Goal: Find contact information: Find contact information

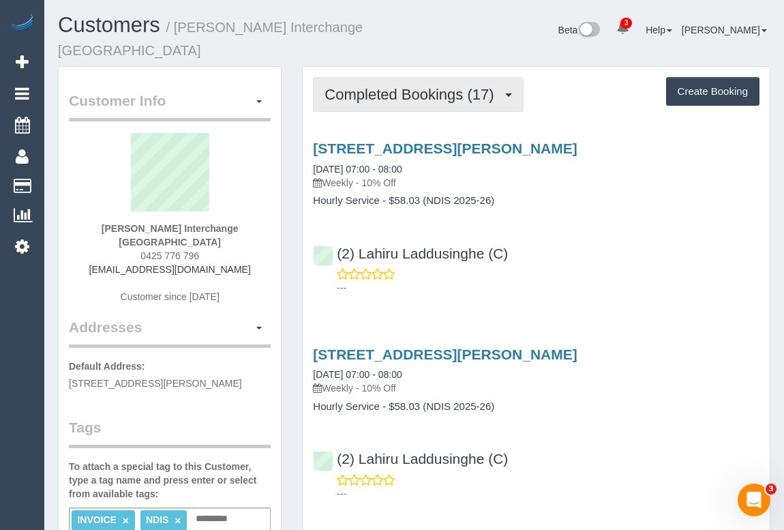
drag, startPoint x: 476, startPoint y: 88, endPoint x: 461, endPoint y: 104, distance: 21.7
click at [476, 88] on span "Completed Bookings (17)" at bounding box center [413, 94] width 176 height 17
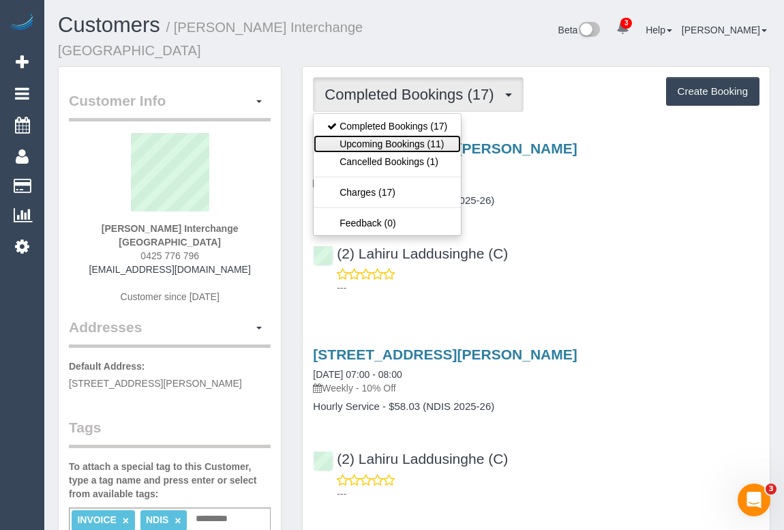
click at [396, 143] on link "Upcoming Bookings (11)" at bounding box center [387, 144] width 147 height 18
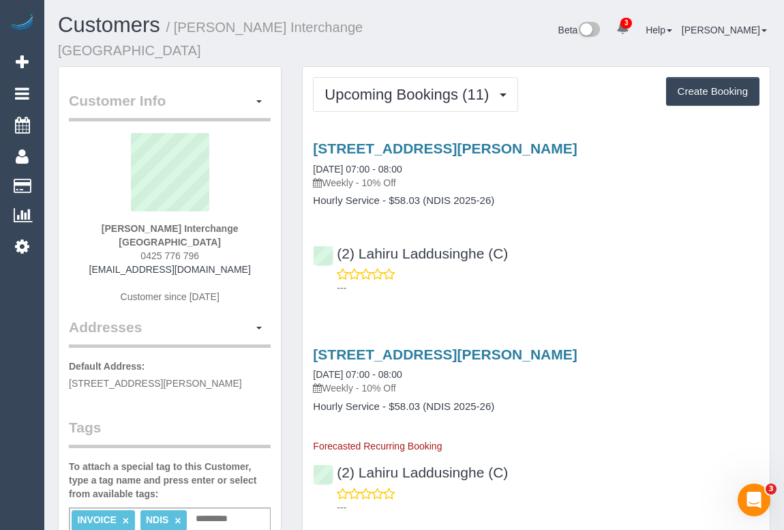
click at [588, 271] on div "---" at bounding box center [536, 280] width 447 height 27
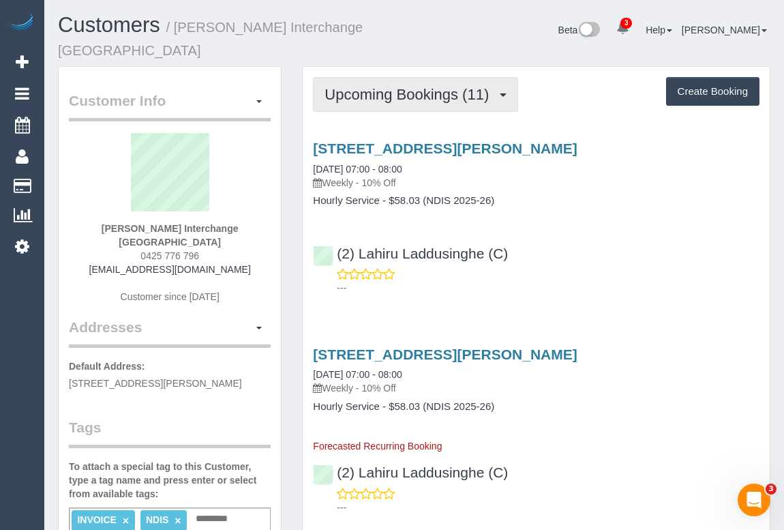
click at [385, 89] on span "Upcoming Bookings (11)" at bounding box center [410, 94] width 171 height 17
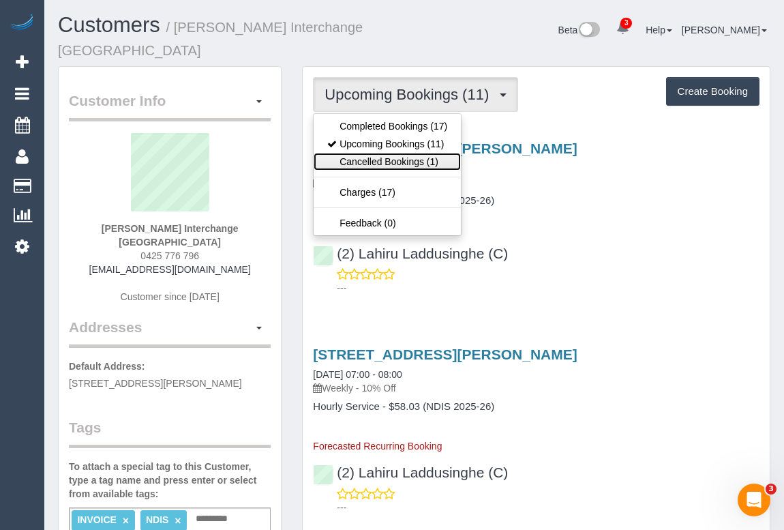
click at [375, 164] on link "Cancelled Bookings (1)" at bounding box center [387, 162] width 147 height 18
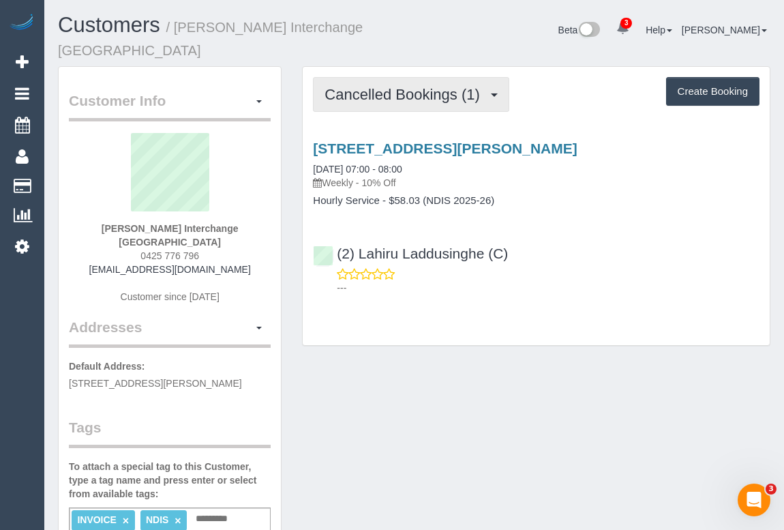
click at [389, 97] on span "Cancelled Bookings (1)" at bounding box center [406, 94] width 162 height 17
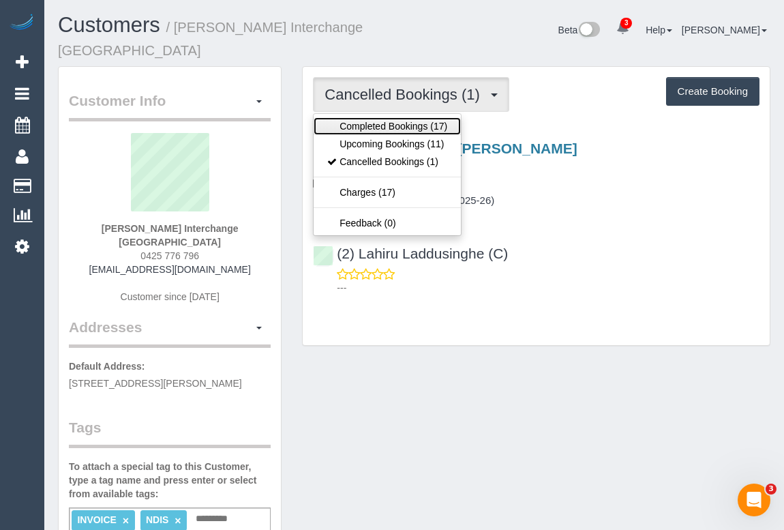
click at [386, 123] on link "Completed Bookings (17)" at bounding box center [387, 126] width 147 height 18
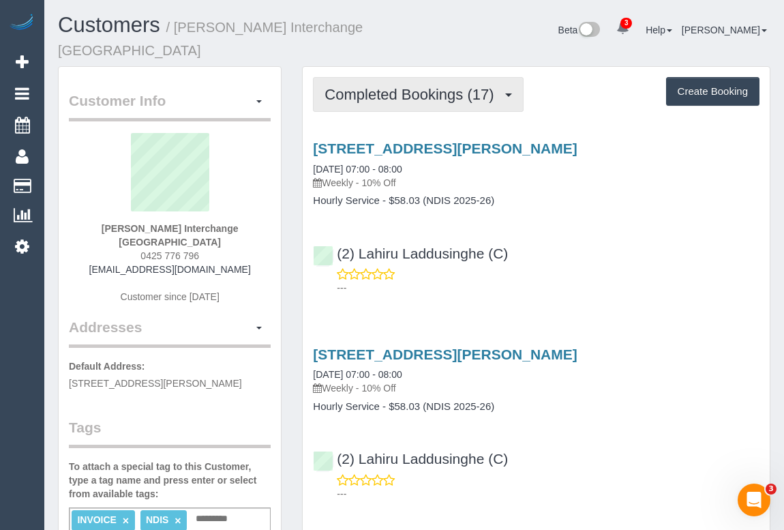
drag, startPoint x: 394, startPoint y: 88, endPoint x: 390, endPoint y: 100, distance: 12.3
click at [394, 88] on span "Completed Bookings (17)" at bounding box center [413, 94] width 176 height 17
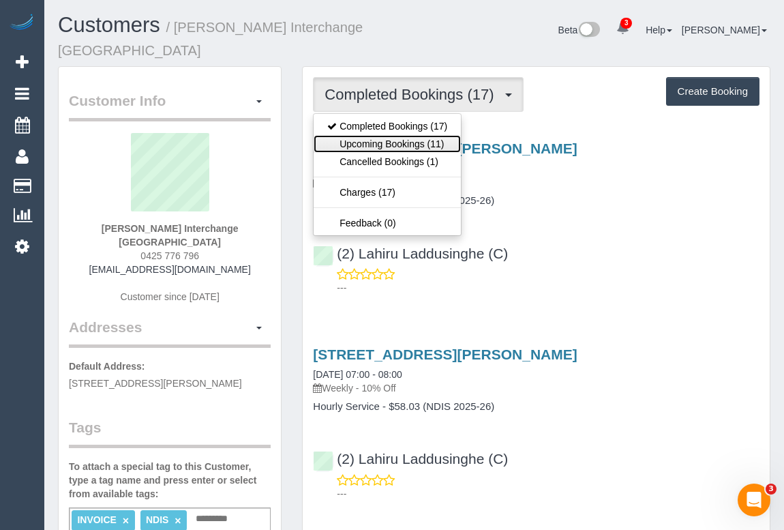
click at [386, 143] on link "Upcoming Bookings (11)" at bounding box center [387, 144] width 147 height 18
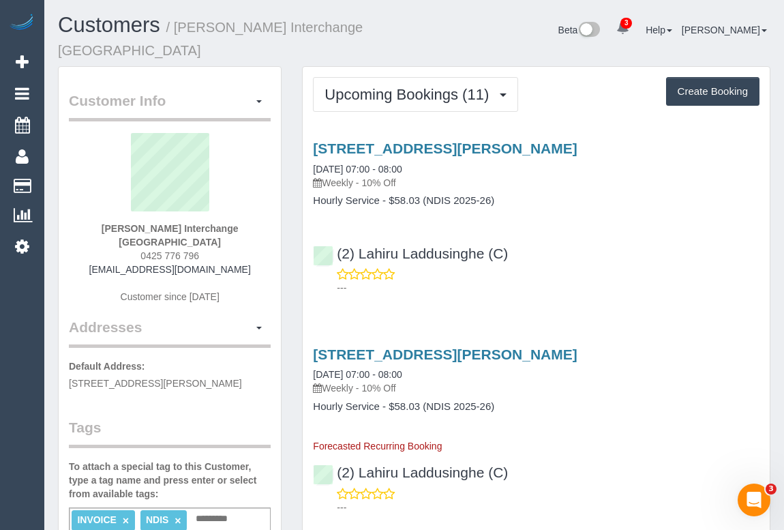
click at [661, 291] on p "---" at bounding box center [548, 288] width 423 height 14
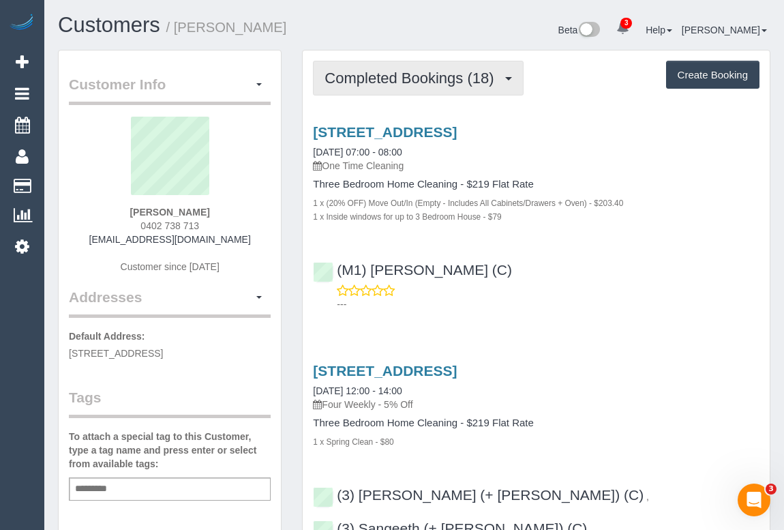
click at [393, 82] on span "Completed Bookings (18)" at bounding box center [413, 78] width 176 height 17
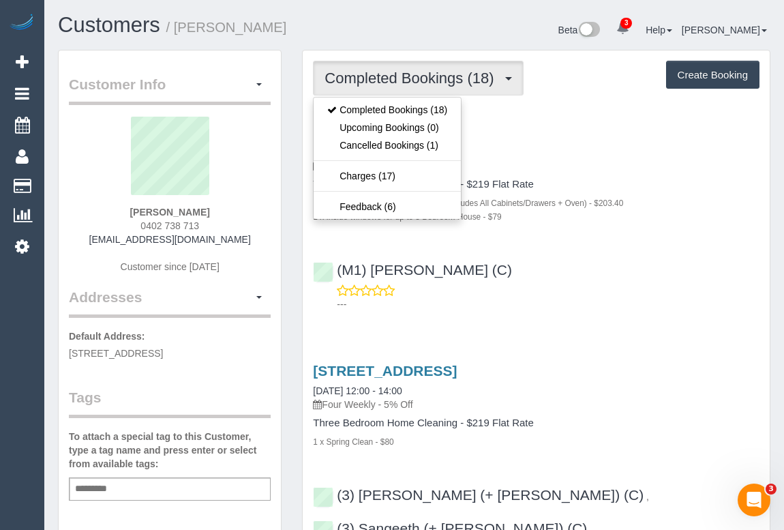
click at [631, 268] on div "(M1) [PERSON_NAME] (C) ---" at bounding box center [536, 280] width 467 height 61
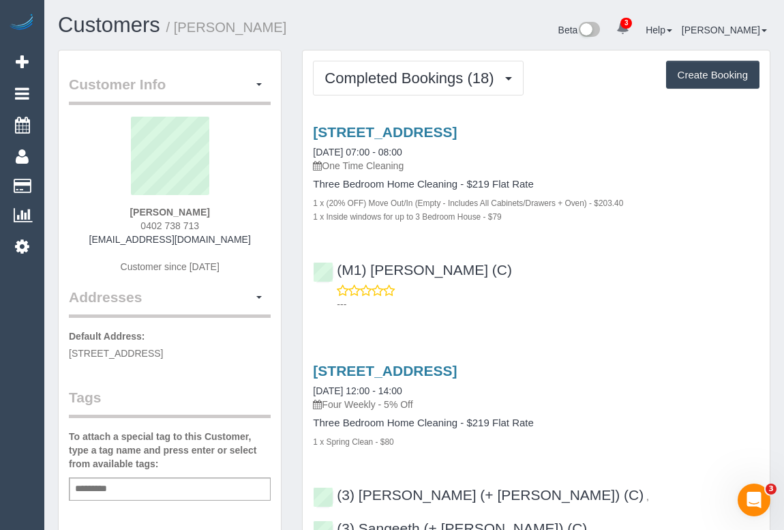
drag, startPoint x: 136, startPoint y: 226, endPoint x: 212, endPoint y: 226, distance: 76.4
click at [212, 226] on div "[PERSON_NAME] 0402 738 713 [EMAIL_ADDRESS][DOMAIN_NAME] Customer since [DATE]" at bounding box center [170, 202] width 202 height 170
copy span "0402 738 713"
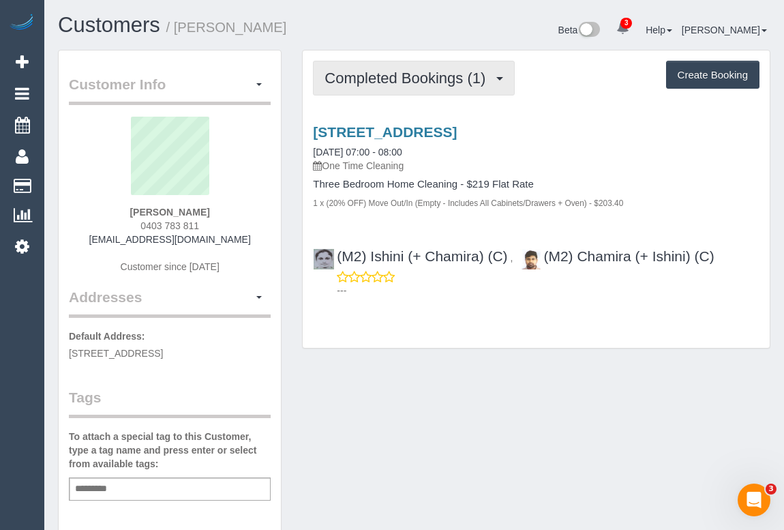
click at [412, 80] on span "Completed Bookings (1)" at bounding box center [409, 78] width 168 height 17
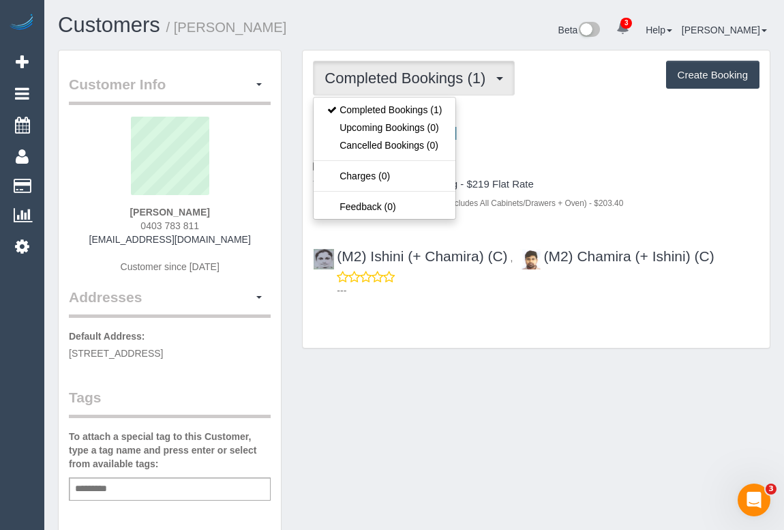
click at [438, 336] on div "Completed Bookings (1) Completed Bookings (1) Upcoming Bookings (0) Cancelled B…" at bounding box center [536, 198] width 467 height 297
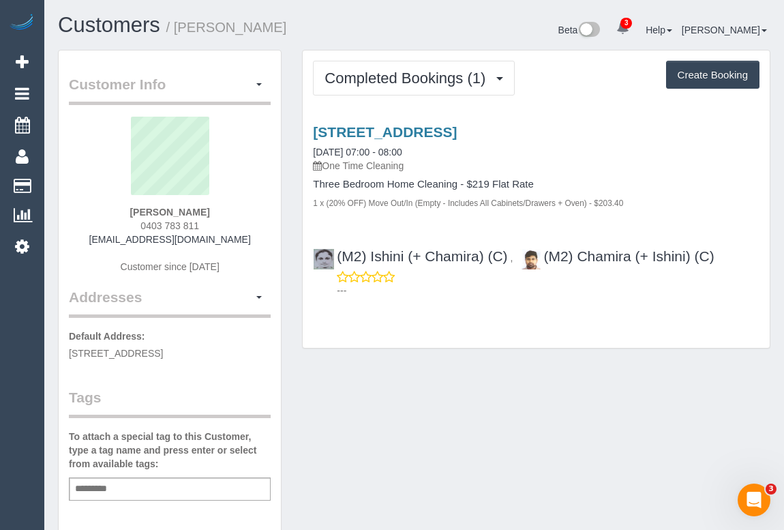
drag, startPoint x: 136, startPoint y: 223, endPoint x: 222, endPoint y: 223, distance: 86.6
click at [222, 223] on div "James Castle 0403 783 811 castleracing@gmail.com Customer since 2025" at bounding box center [170, 202] width 202 height 170
copy span "0403 783 811"
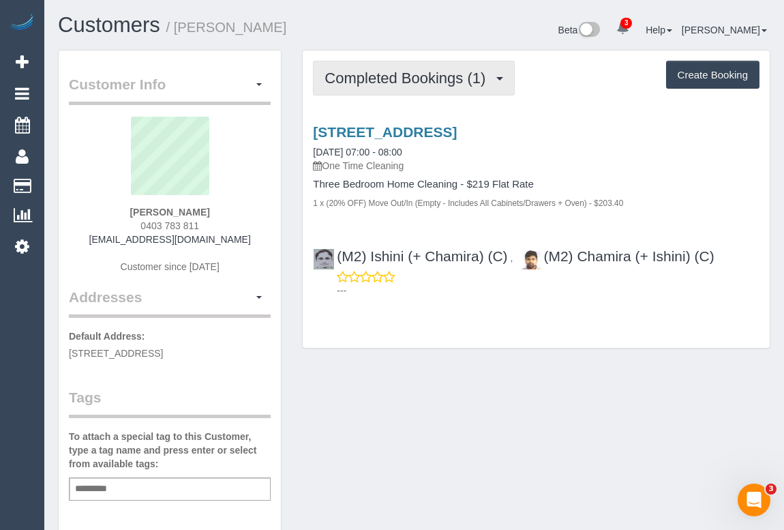
click at [408, 74] on span "Completed Bookings (1)" at bounding box center [409, 78] width 168 height 17
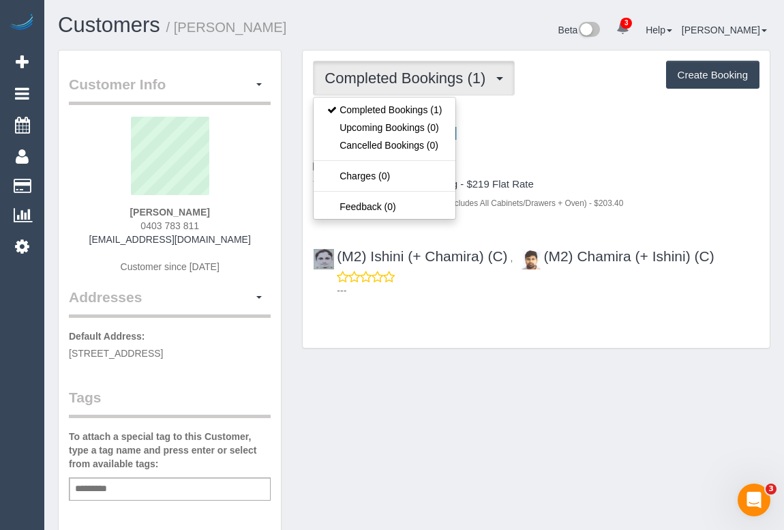
click at [500, 426] on div "Customer Info Edit Contact Info Send Message Email Preferences Special Sales Ta…" at bounding box center [414, 507] width 733 height 914
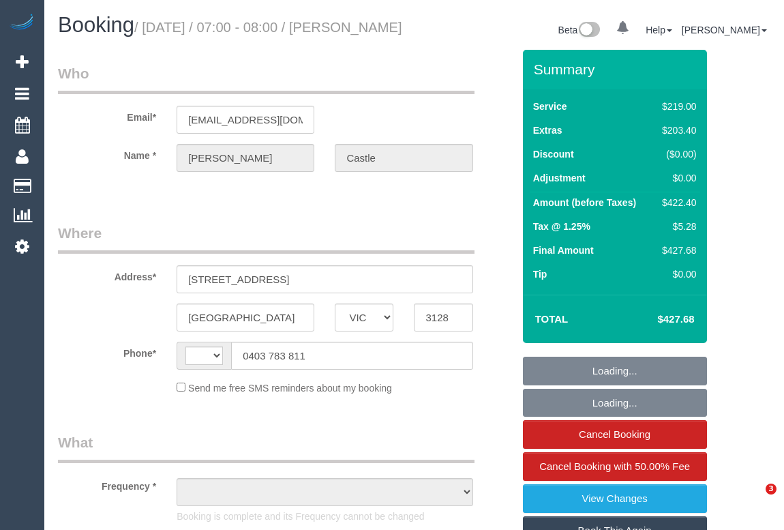
select select "VIC"
select select "string:AU"
select select "object:363"
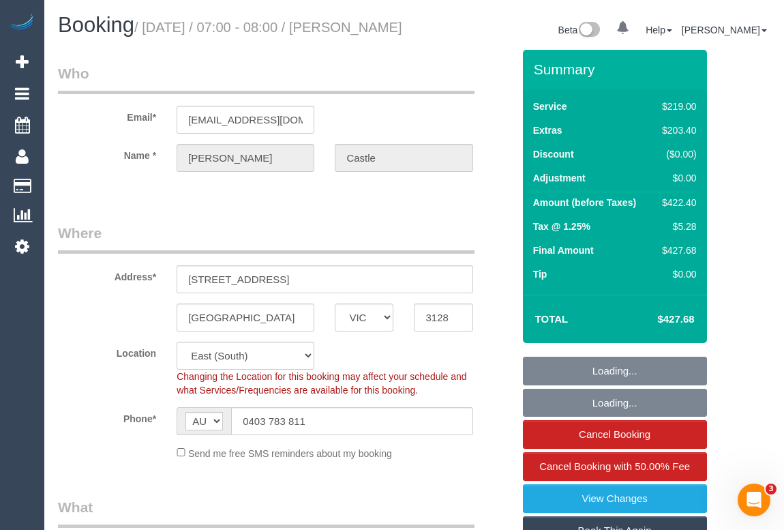
select select "string:stripe-pm_1S2KyO2GScqysDRVrKZ0kcpg"
select select "number:28"
select select "number:14"
select select "number:19"
select select "number:36"
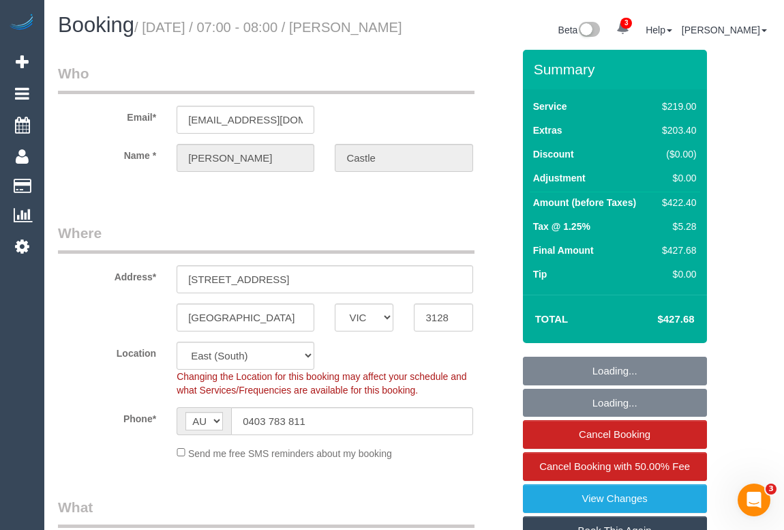
select select "object:1304"
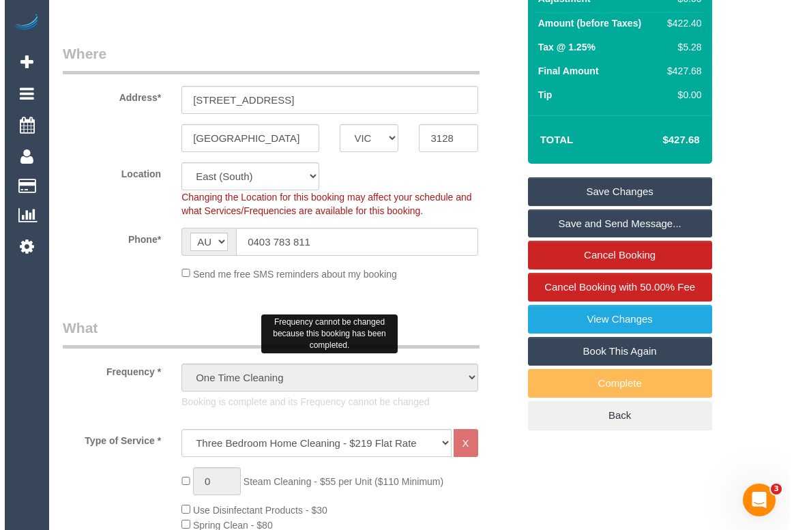
scroll to position [248, 0]
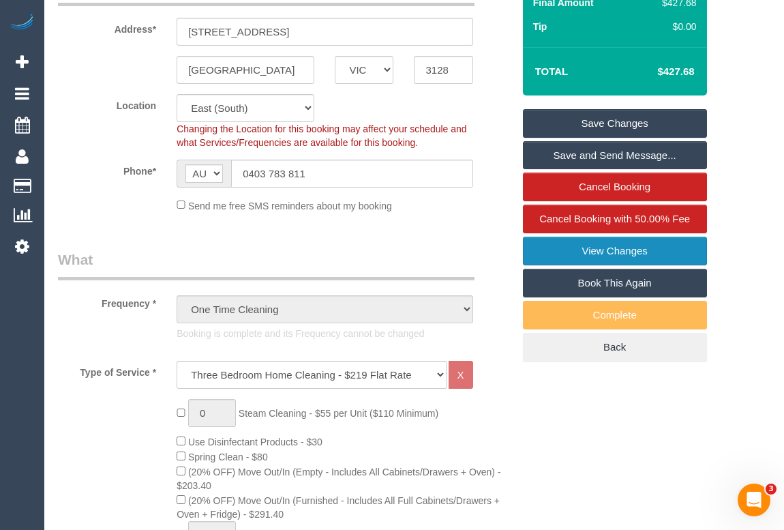
click at [561, 263] on link "View Changes" at bounding box center [615, 251] width 184 height 29
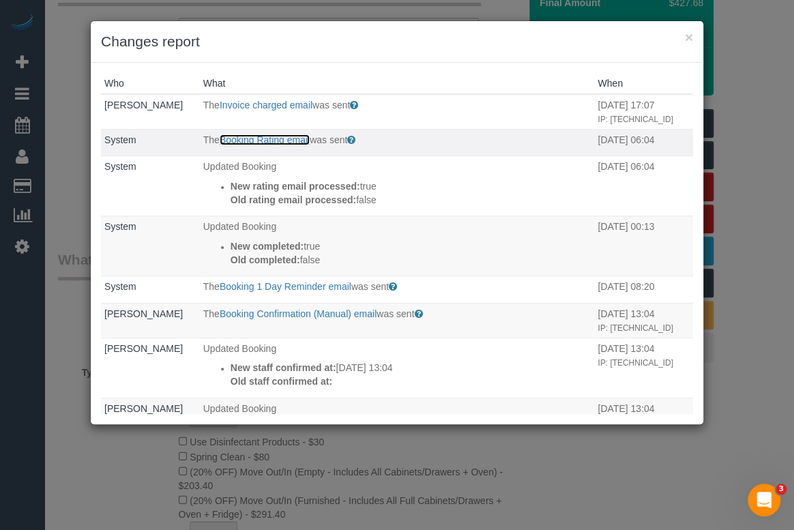
click at [273, 141] on link "Booking Rating email" at bounding box center [265, 139] width 90 height 11
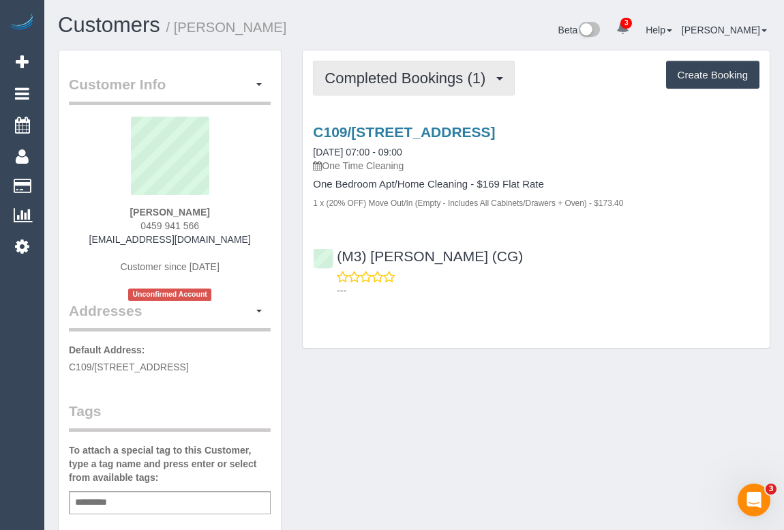
click at [413, 77] on span "Completed Bookings (1)" at bounding box center [409, 78] width 168 height 17
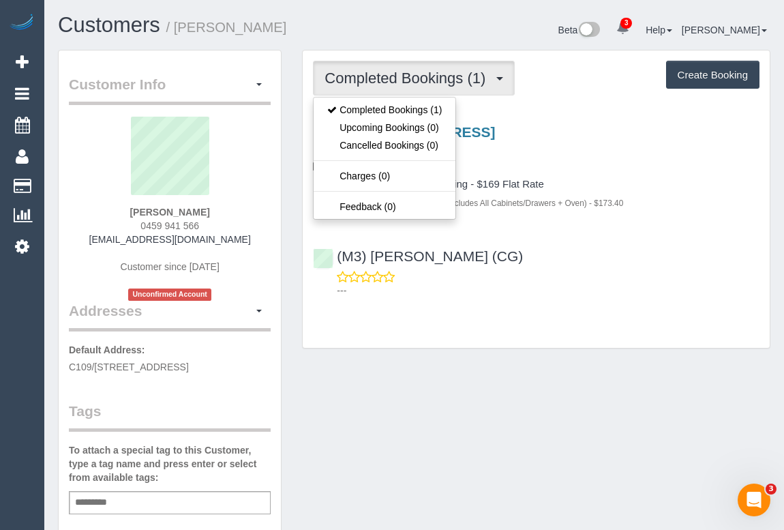
drag, startPoint x: 132, startPoint y: 220, endPoint x: 246, endPoint y: 220, distance: 113.9
click at [246, 220] on div "Riley Gilloway 0459 941 566 rjgillo@gmail.com Customer since 2025 Unconfirmed A…" at bounding box center [170, 209] width 202 height 184
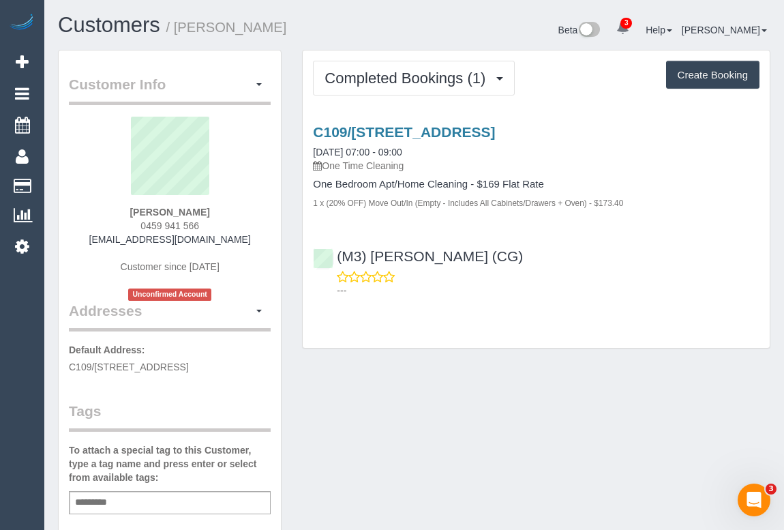
copy span "0459 941 566"
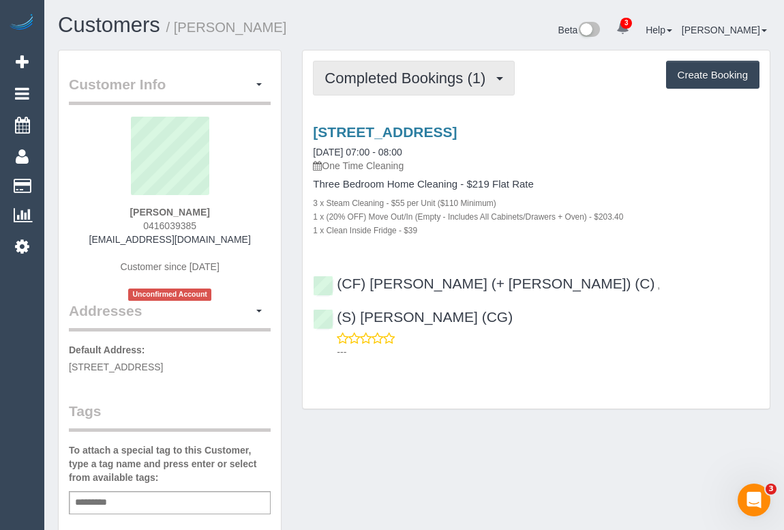
click at [381, 80] on span "Completed Bookings (1)" at bounding box center [409, 78] width 168 height 17
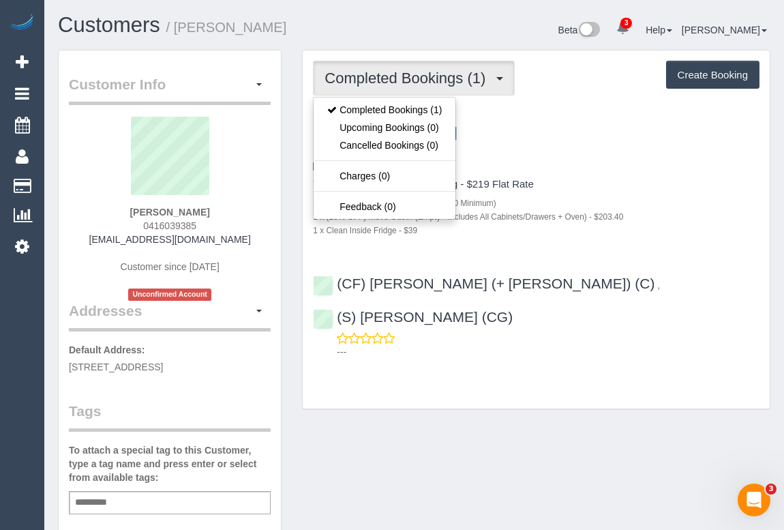
drag, startPoint x: 142, startPoint y: 224, endPoint x: 213, endPoint y: 222, distance: 71.6
click at [213, 222] on div "Mandy Ren 0416039385 mandyren2014@gmail.com Customer since 2025 Unconfirmed Acc…" at bounding box center [170, 209] width 202 height 184
copy span "0416039385"
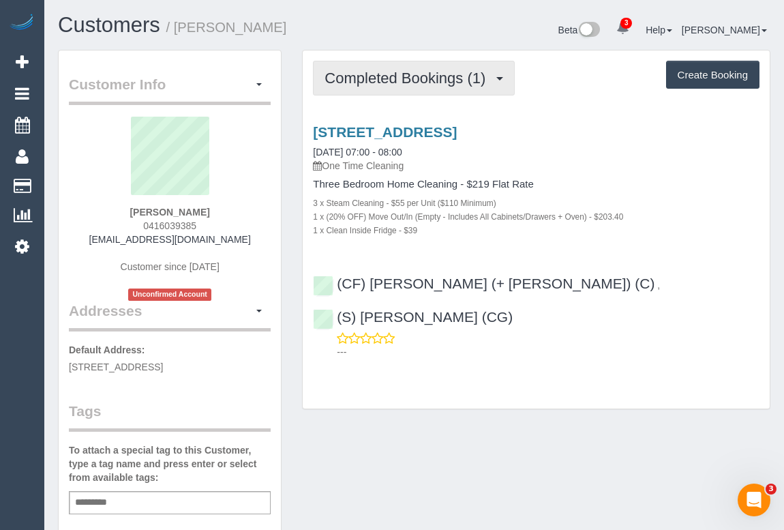
click at [397, 72] on span "Completed Bookings (1)" at bounding box center [409, 78] width 168 height 17
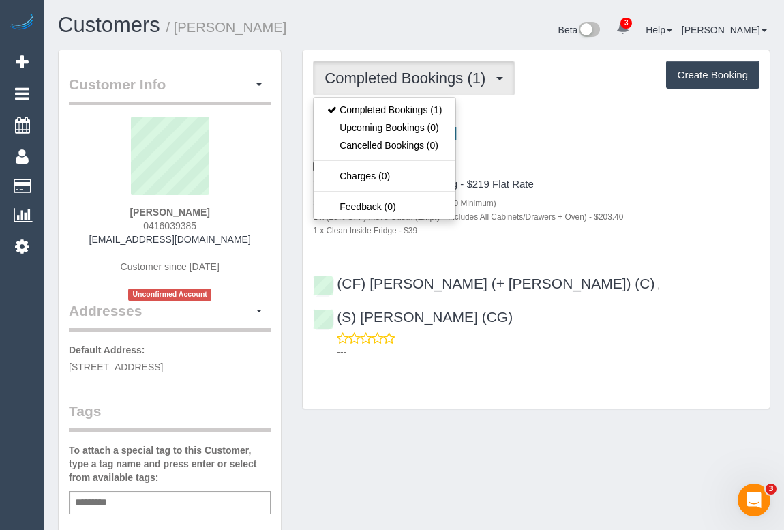
click at [640, 228] on div "1 x Clean Inside Fridge - $39" at bounding box center [536, 230] width 447 height 14
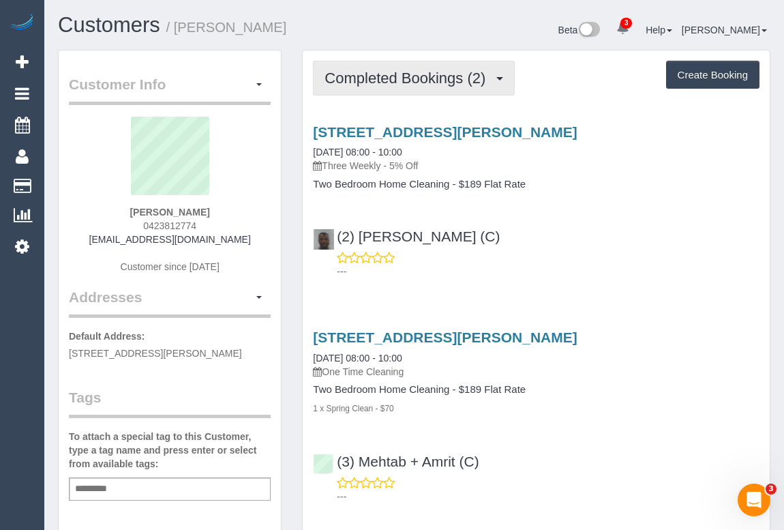
click at [427, 80] on span "Completed Bookings (2)" at bounding box center [409, 78] width 168 height 17
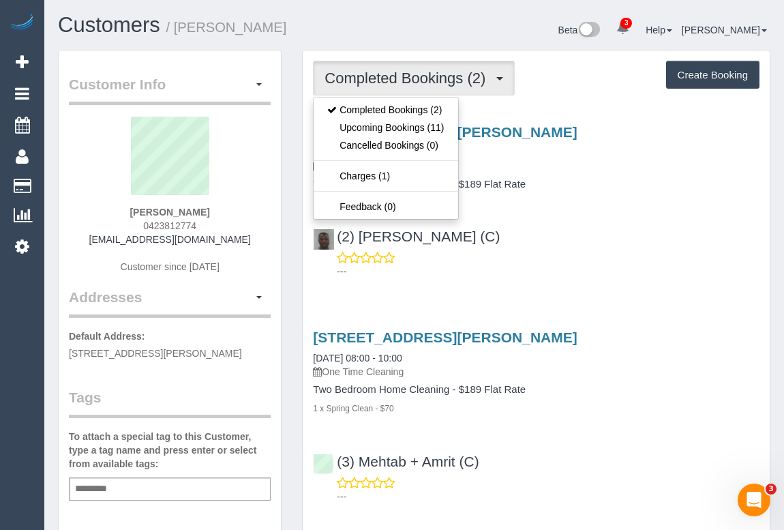
click at [637, 275] on p "---" at bounding box center [548, 272] width 423 height 14
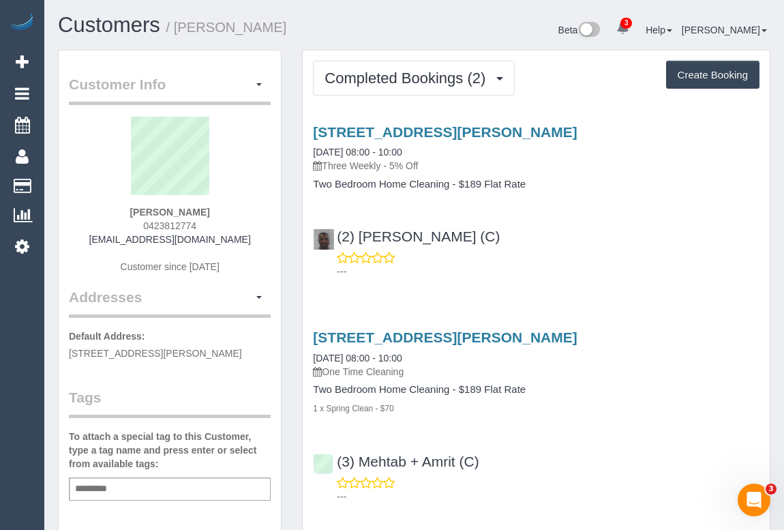
drag, startPoint x: 154, startPoint y: 225, endPoint x: 218, endPoint y: 225, distance: 64.1
click at [218, 225] on div "[PERSON_NAME] 0423812774 [EMAIL_ADDRESS][DOMAIN_NAME] Customer since [DATE]" at bounding box center [170, 202] width 202 height 170
copy span "0423812774"
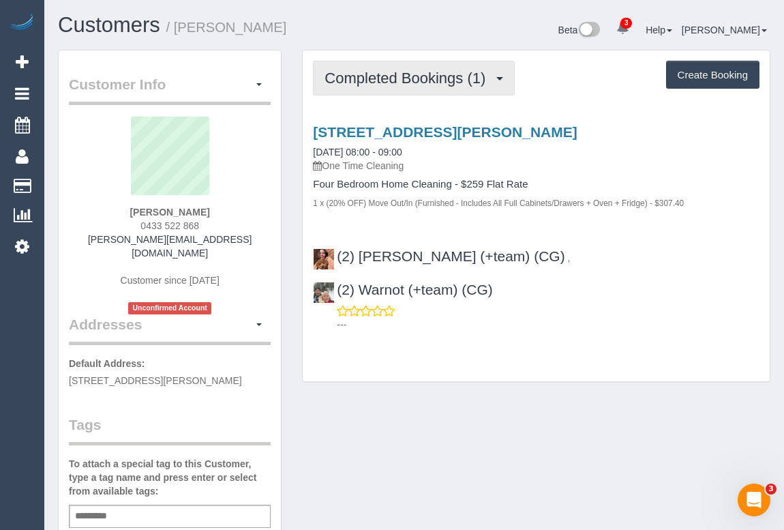
click at [404, 87] on button "Completed Bookings (1)" at bounding box center [414, 78] width 202 height 35
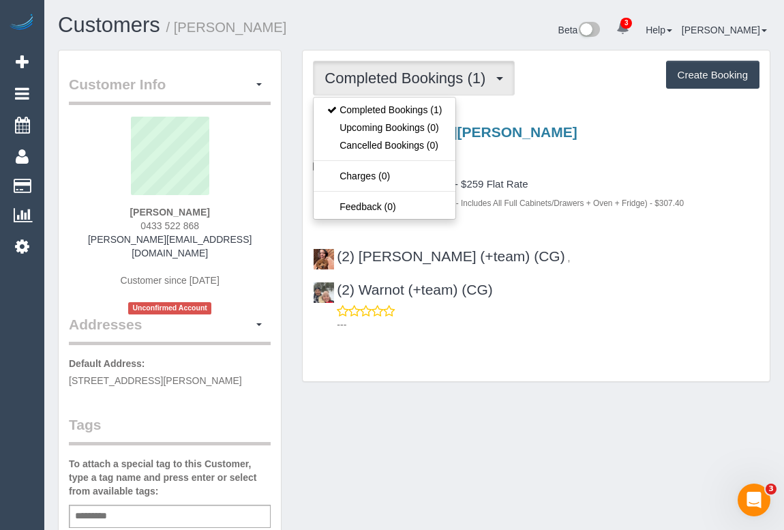
click at [606, 188] on h4 "Four Bedroom Home Cleaning - $259 Flat Rate" at bounding box center [536, 185] width 447 height 12
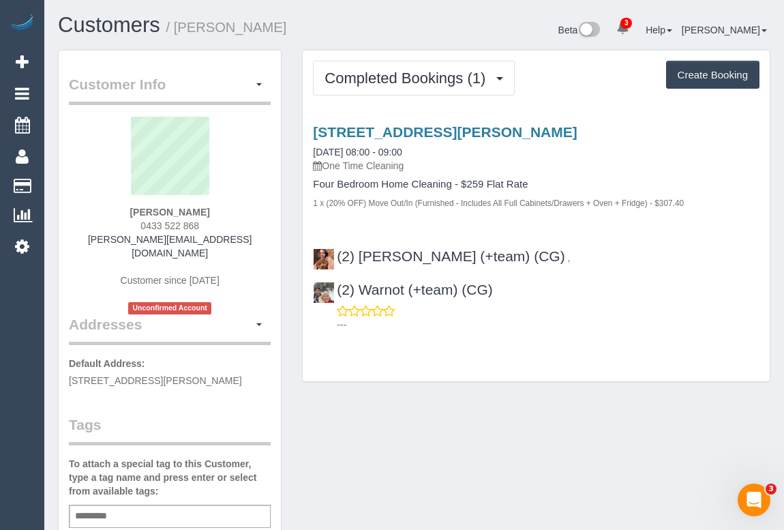
drag, startPoint x: 131, startPoint y: 224, endPoint x: 220, endPoint y: 226, distance: 88.7
click at [220, 226] on div "[PERSON_NAME] 0433 522 868 [PERSON_NAME][EMAIL_ADDRESS][DOMAIN_NAME] Customer s…" at bounding box center [170, 216] width 202 height 198
copy span "0433 522 868"
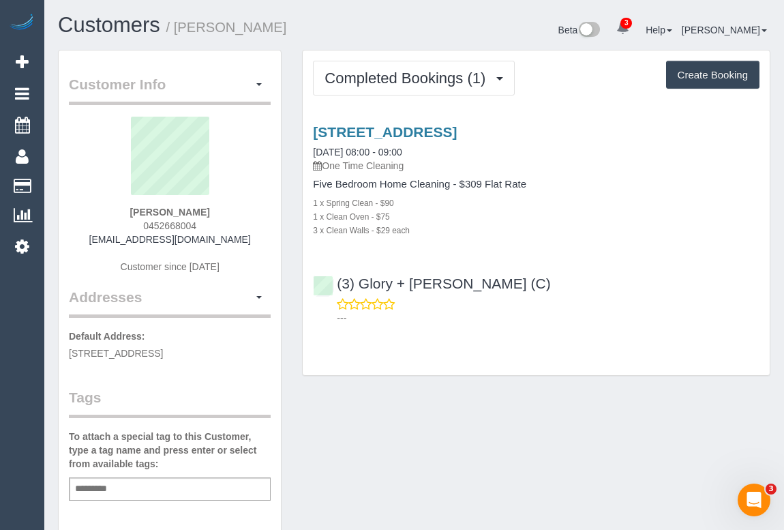
drag, startPoint x: 136, startPoint y: 224, endPoint x: 220, endPoint y: 223, distance: 83.2
click at [220, 223] on div "[PERSON_NAME] 0452668004 [EMAIL_ADDRESS][DOMAIN_NAME] Customer since [DATE]" at bounding box center [170, 202] width 202 height 170
copy span "0452668004"
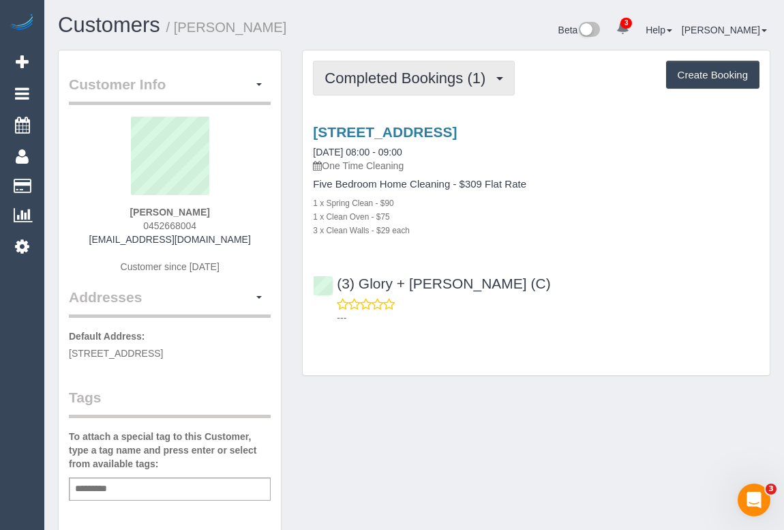
click at [400, 83] on span "Completed Bookings (1)" at bounding box center [409, 78] width 168 height 17
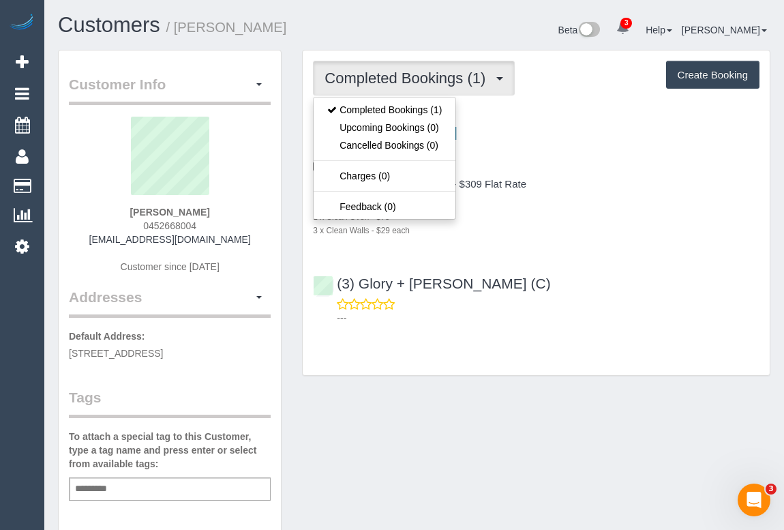
click at [514, 411] on div "Customer Info Edit Contact Info Send Message Email Preferences Special Sales Ta…" at bounding box center [414, 507] width 733 height 914
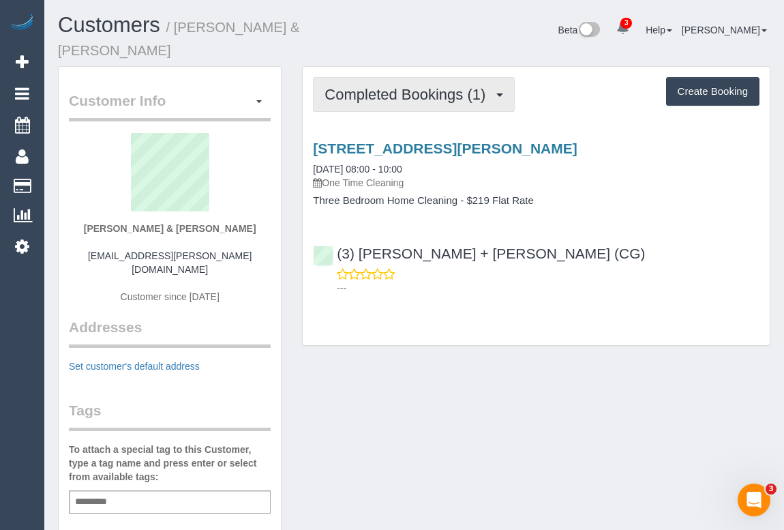
click at [380, 86] on span "Completed Bookings (1)" at bounding box center [409, 94] width 168 height 17
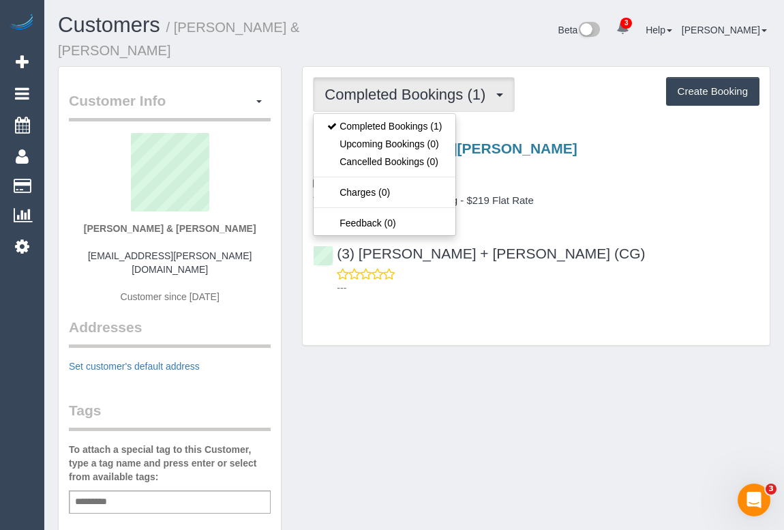
click at [429, 333] on div "Completed Bookings (1) Completed Bookings (1) Upcoming Bookings (0) Cancelled B…" at bounding box center [536, 212] width 489 height 293
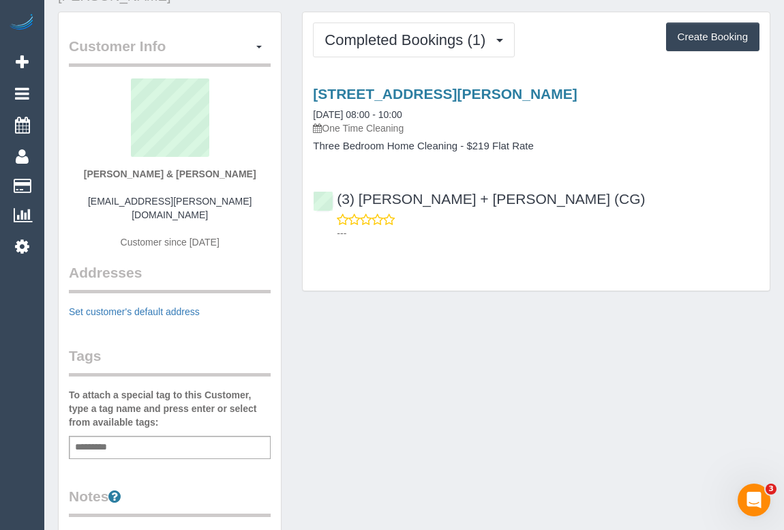
scroll to position [123, 0]
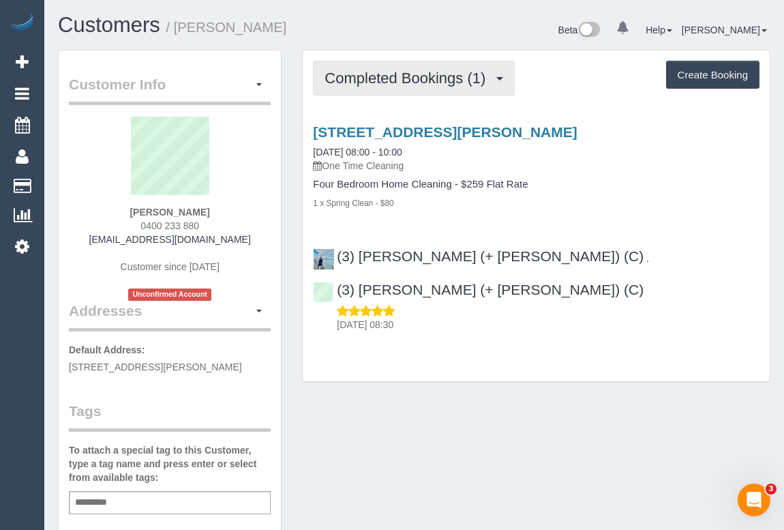
click at [396, 77] on span "Completed Bookings (1)" at bounding box center [409, 78] width 168 height 17
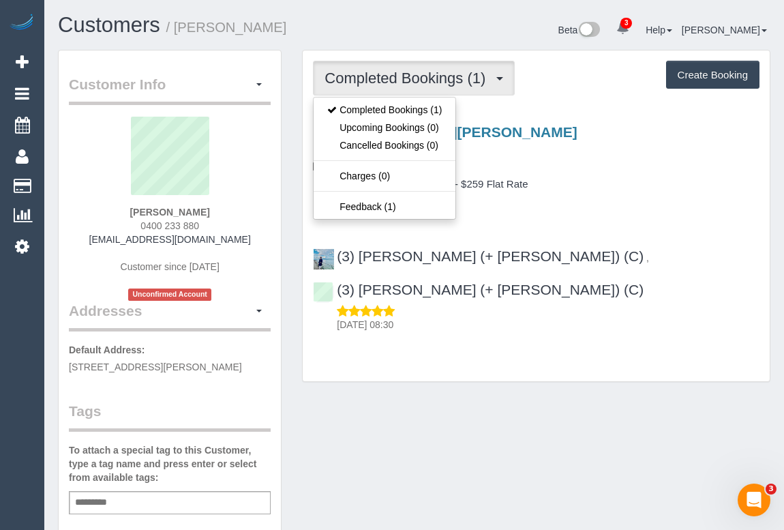
click at [601, 163] on p "One Time Cleaning" at bounding box center [536, 166] width 447 height 14
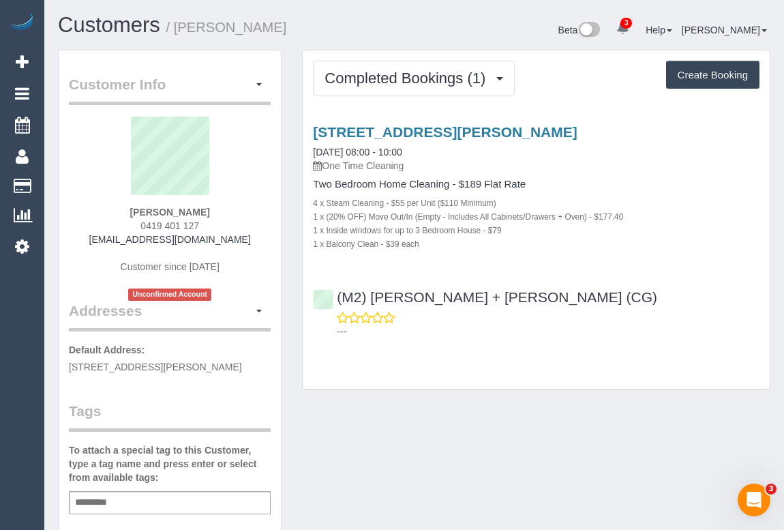
click at [462, 445] on div "Customer Info Edit Contact Info Send Message Email Preferences Special Sales Ta…" at bounding box center [414, 513] width 733 height 927
click at [132, 502] on div "Add a tag" at bounding box center [170, 502] width 202 height 23
click at [110, 501] on div "*** DNC" at bounding box center [170, 502] width 202 height 23
type input "*"
type input "**********"
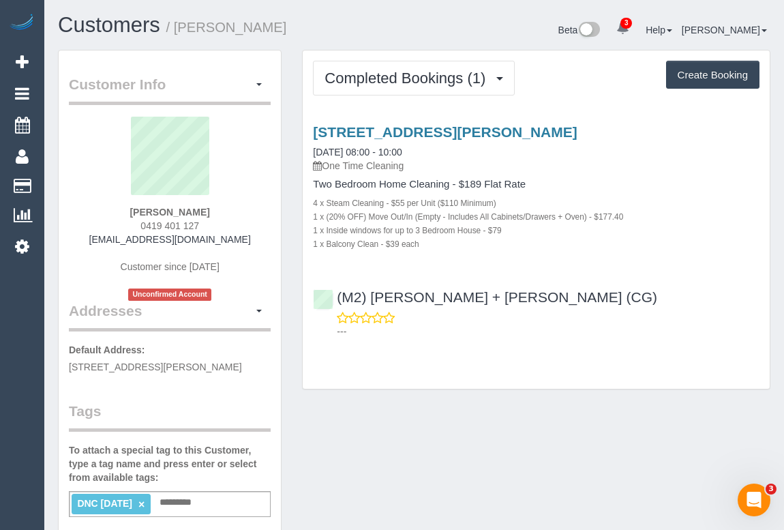
drag, startPoint x: 100, startPoint y: 239, endPoint x: 247, endPoint y: 240, distance: 146.6
click at [247, 240] on div "[PERSON_NAME] 0419 401 127 [EMAIL_ADDRESS][DOMAIN_NAME] Customer since [DATE] U…" at bounding box center [170, 209] width 202 height 184
copy link "[EMAIL_ADDRESS][DOMAIN_NAME]"
click at [482, 472] on div "Customer Info Edit Contact Info Send Message Email Preferences Special Sales Ta…" at bounding box center [414, 515] width 733 height 930
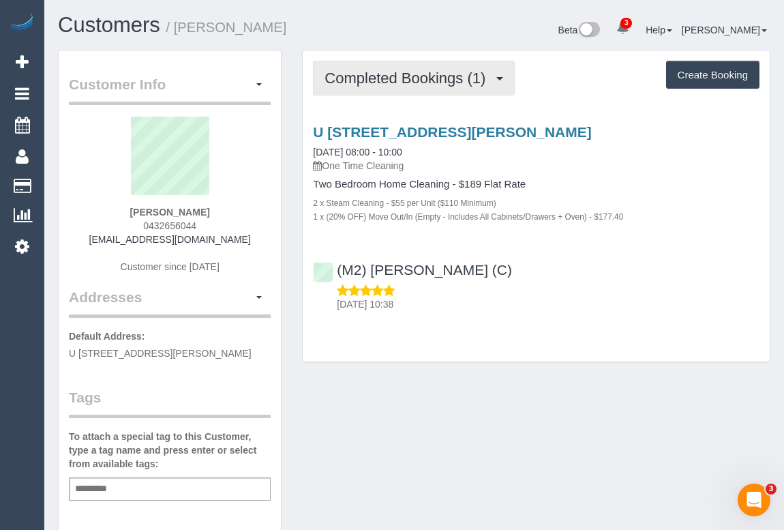
click at [416, 89] on button "Completed Bookings (1)" at bounding box center [414, 78] width 202 height 35
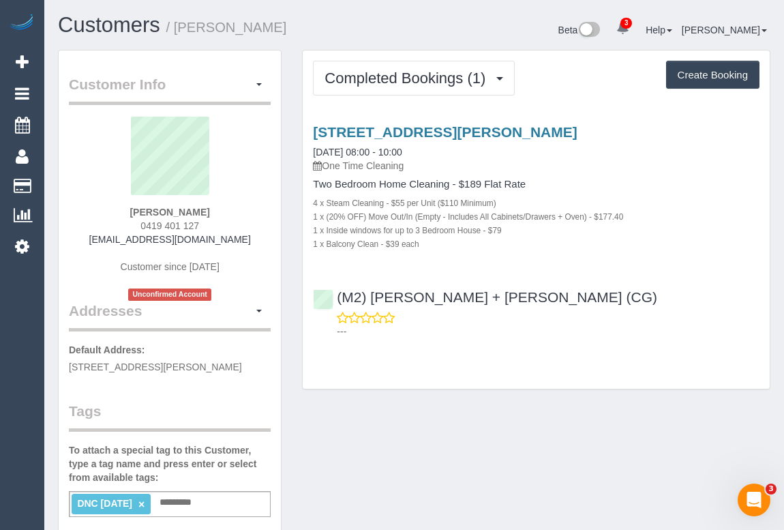
drag, startPoint x: 108, startPoint y: 237, endPoint x: 259, endPoint y: 243, distance: 151.5
click at [259, 243] on div "[PERSON_NAME] 0419 401 127 [EMAIL_ADDRESS][DOMAIN_NAME] Customer since [DATE] U…" at bounding box center [170, 209] width 202 height 184
copy link "[EMAIL_ADDRESS][DOMAIN_NAME]"
drag, startPoint x: 130, startPoint y: 210, endPoint x: 246, endPoint y: 210, distance: 116.6
click at [246, 210] on div "[PERSON_NAME] 0419 401 127 [EMAIL_ADDRESS][DOMAIN_NAME] Customer since [DATE] U…" at bounding box center [170, 209] width 202 height 184
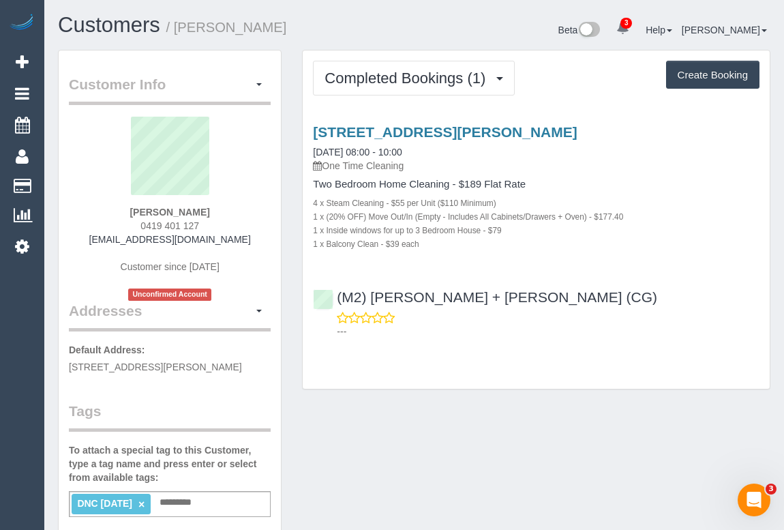
copy strong "[PERSON_NAME]"
drag, startPoint x: 507, startPoint y: 294, endPoint x: 338, endPoint y: 294, distance: 168.4
click at [338, 294] on div "(M2) [PERSON_NAME] + [PERSON_NAME] (CG) ---" at bounding box center [536, 308] width 467 height 61
copy link "(M2) [PERSON_NAME] + [PERSON_NAME] (CG)"
click at [457, 447] on div "Customer Info Edit Contact Info Send Message Email Preferences Special Sales Ta…" at bounding box center [414, 515] width 733 height 930
